Goal: Navigation & Orientation: Find specific page/section

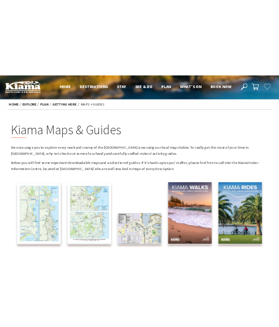
scroll to position [44, 0]
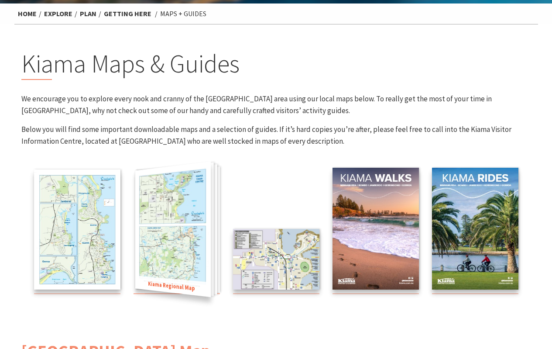
click at [162, 250] on img at bounding box center [172, 229] width 75 height 136
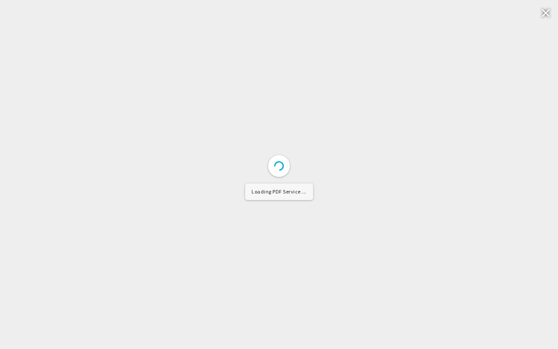
click at [162, 250] on div at bounding box center [279, 174] width 558 height 349
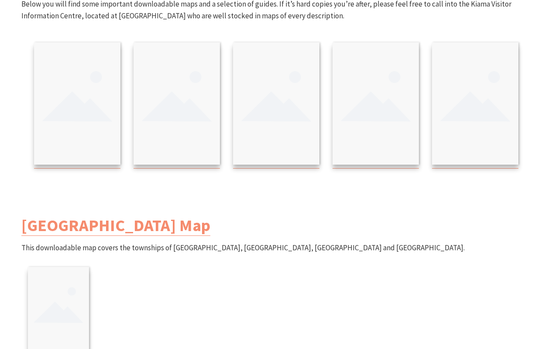
scroll to position [175, 0]
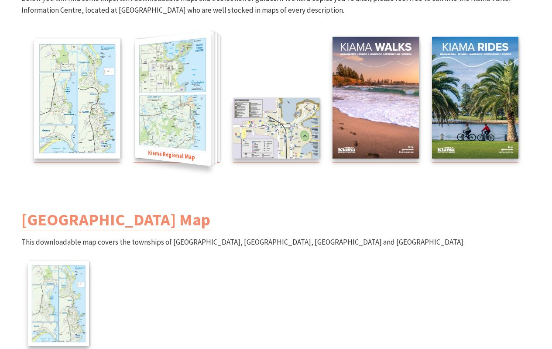
click at [175, 112] on img at bounding box center [172, 99] width 75 height 136
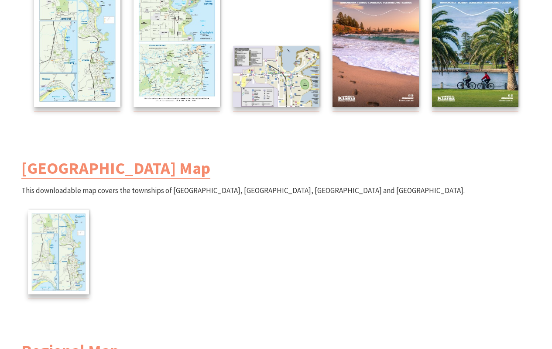
scroll to position [218, 0]
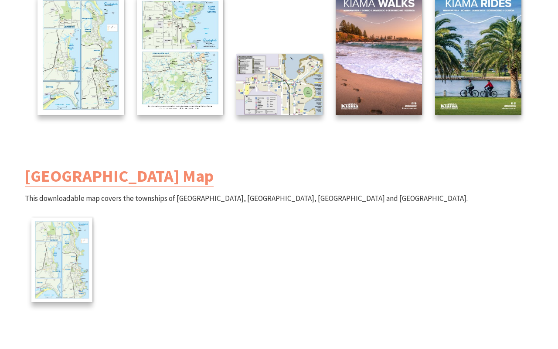
scroll to position [188, 0]
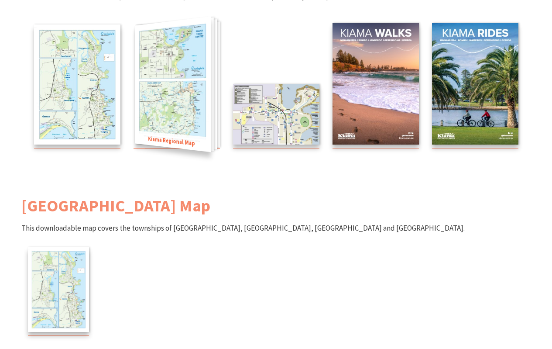
click at [168, 106] on img at bounding box center [172, 85] width 75 height 136
